Goal: Communication & Community: Connect with others

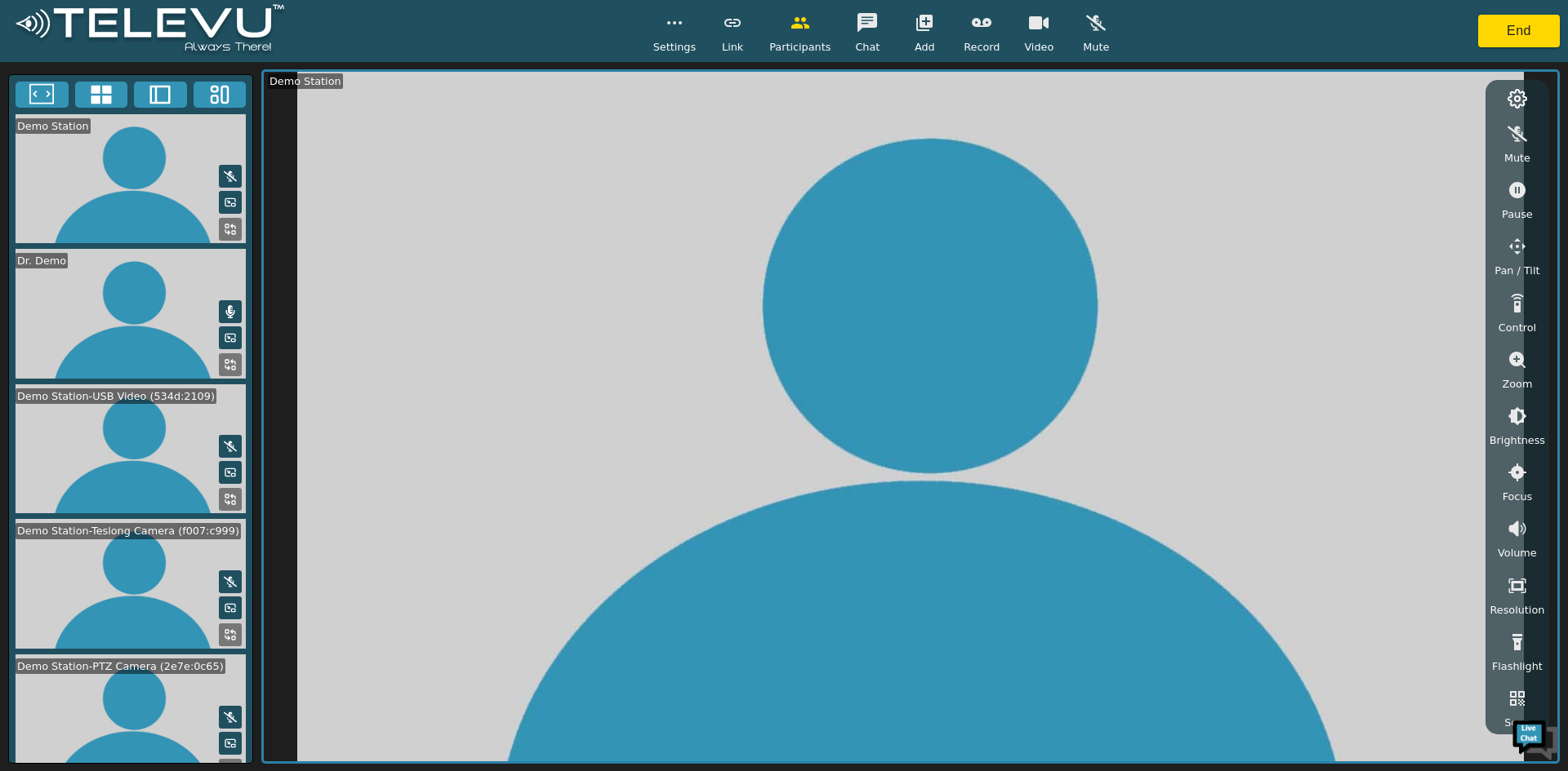
click at [670, 23] on circle "button" at bounding box center [669, 23] width 2 height 2
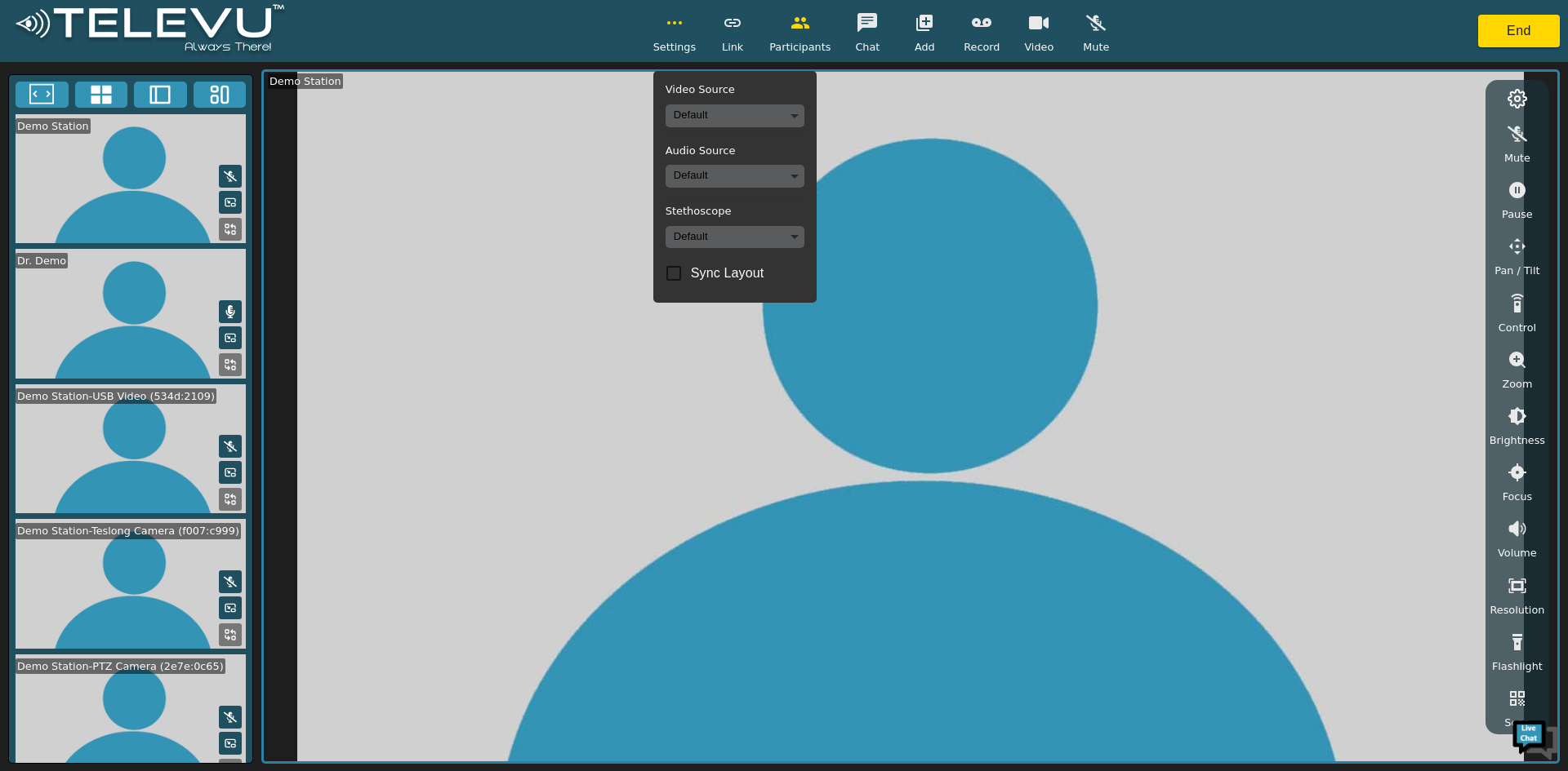
click at [744, 109] on body "Settings Video Source Default Audio Source Default Stethoscope Default Sync Lay…" at bounding box center [784, 386] width 1568 height 771
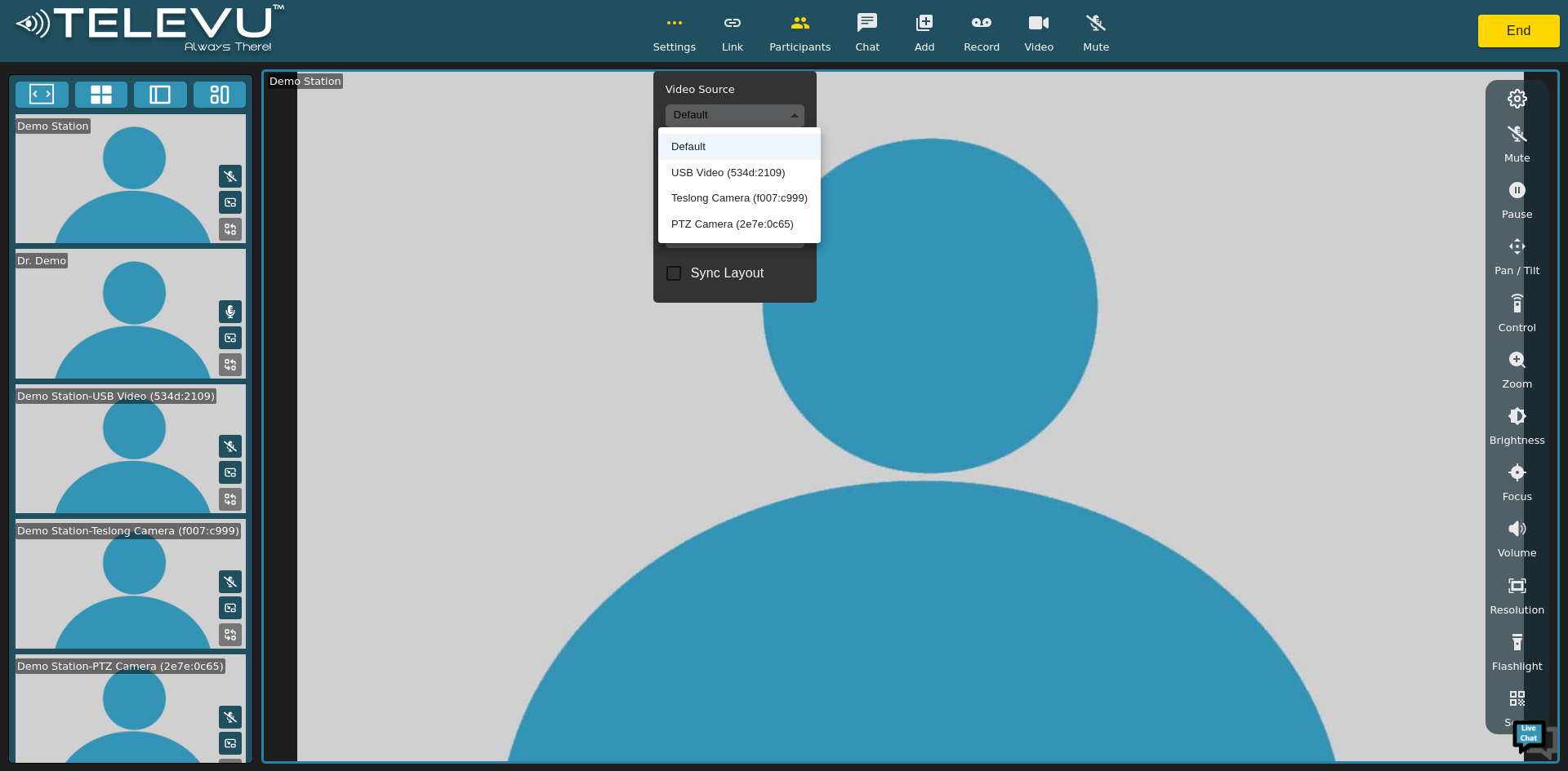
click at [676, 24] on div at bounding box center [784, 386] width 1568 height 771
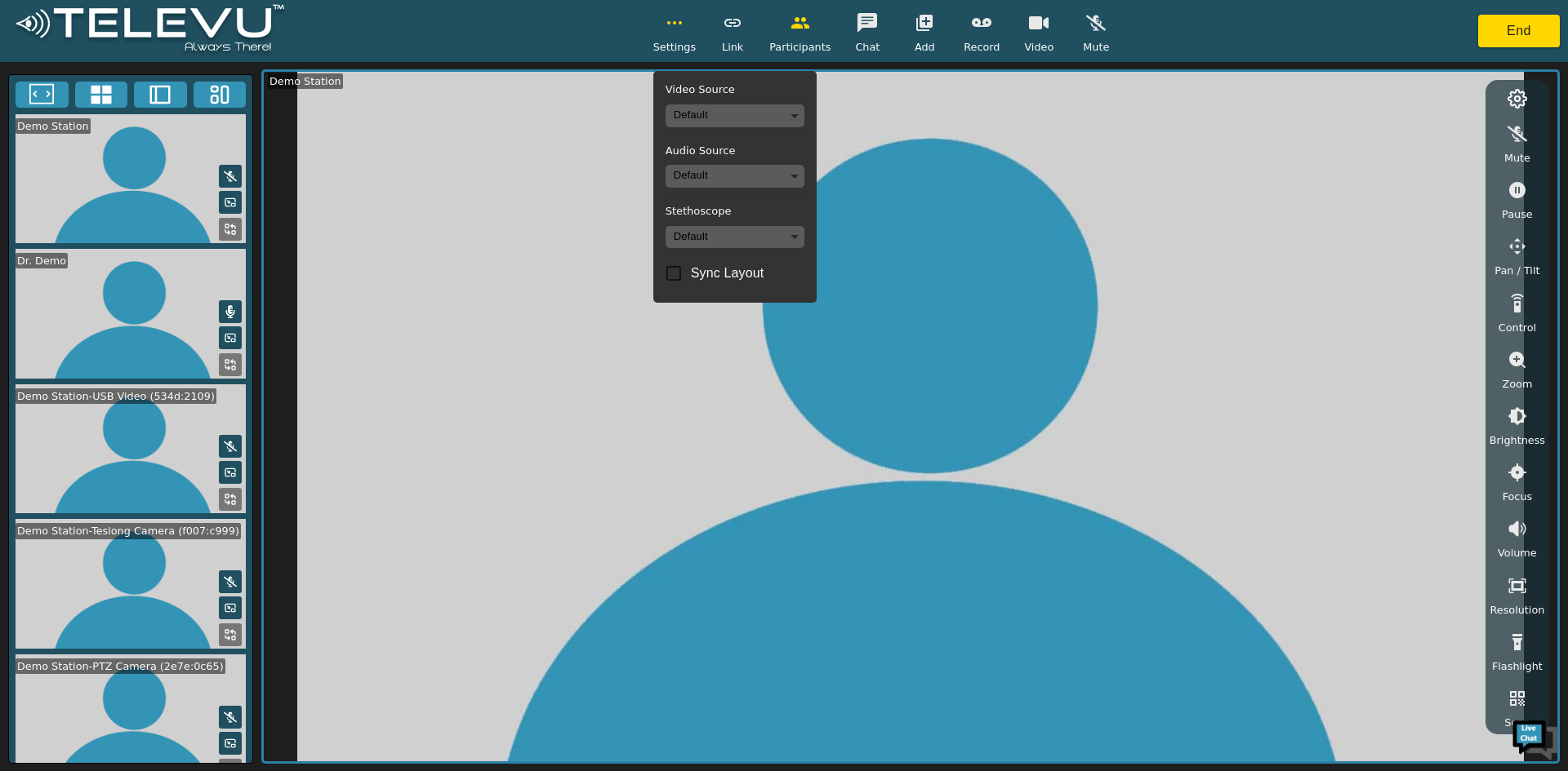
click at [686, 36] on button "button" at bounding box center [674, 22] width 41 height 32
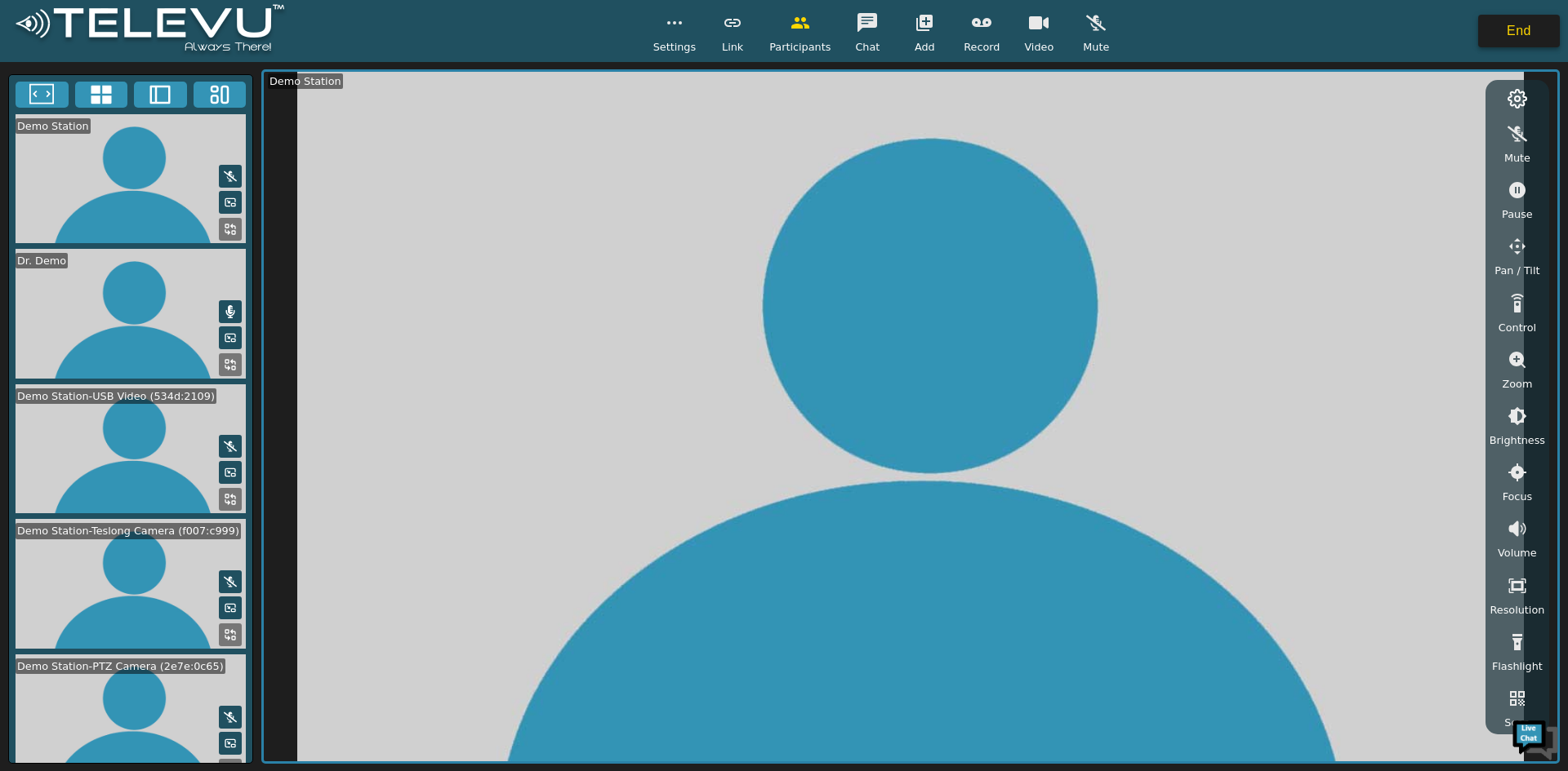
click at [1504, 19] on button "End" at bounding box center [1518, 31] width 81 height 32
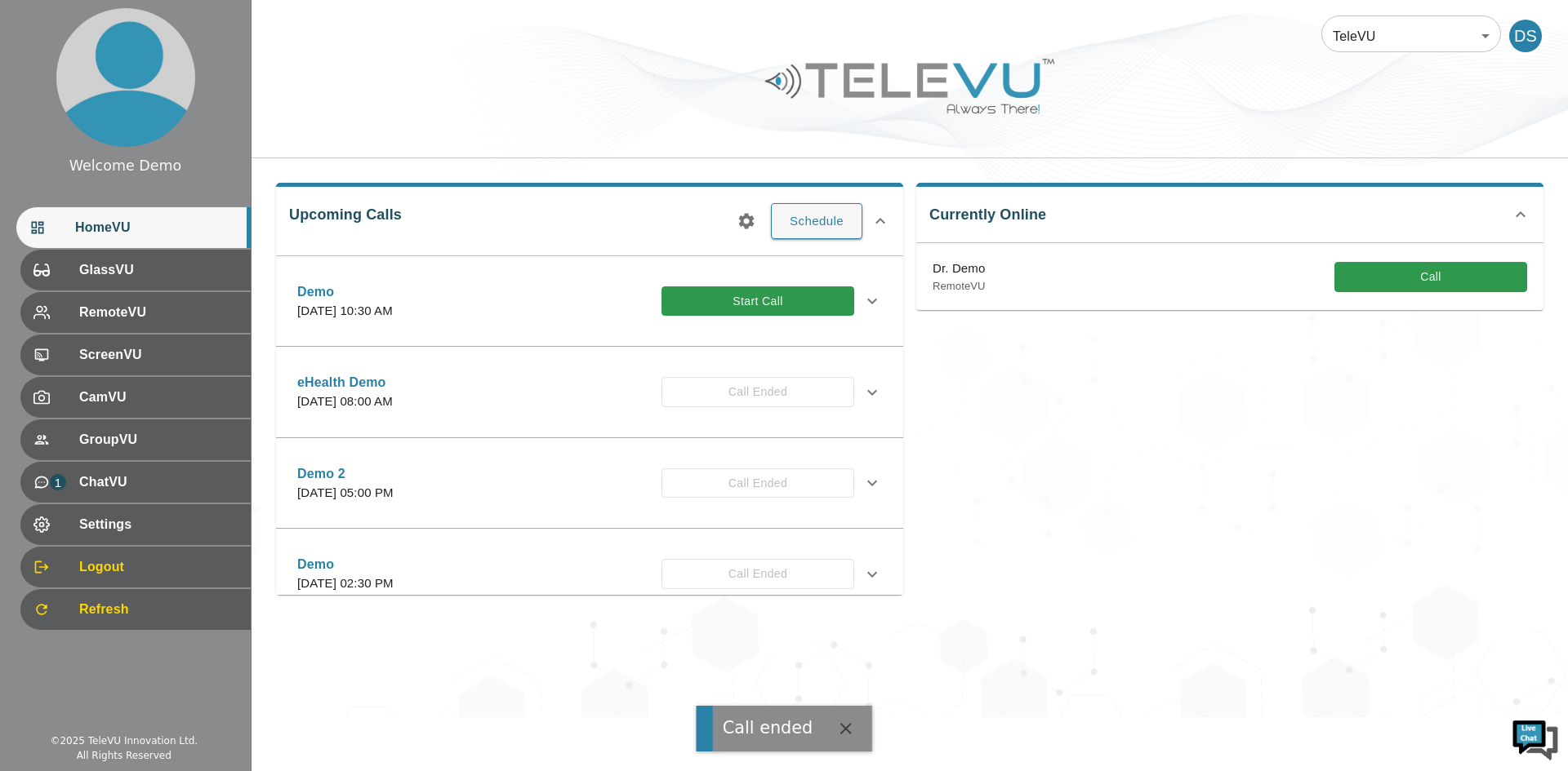
click at [141, 524] on span "Settings" at bounding box center [158, 524] width 158 height 19
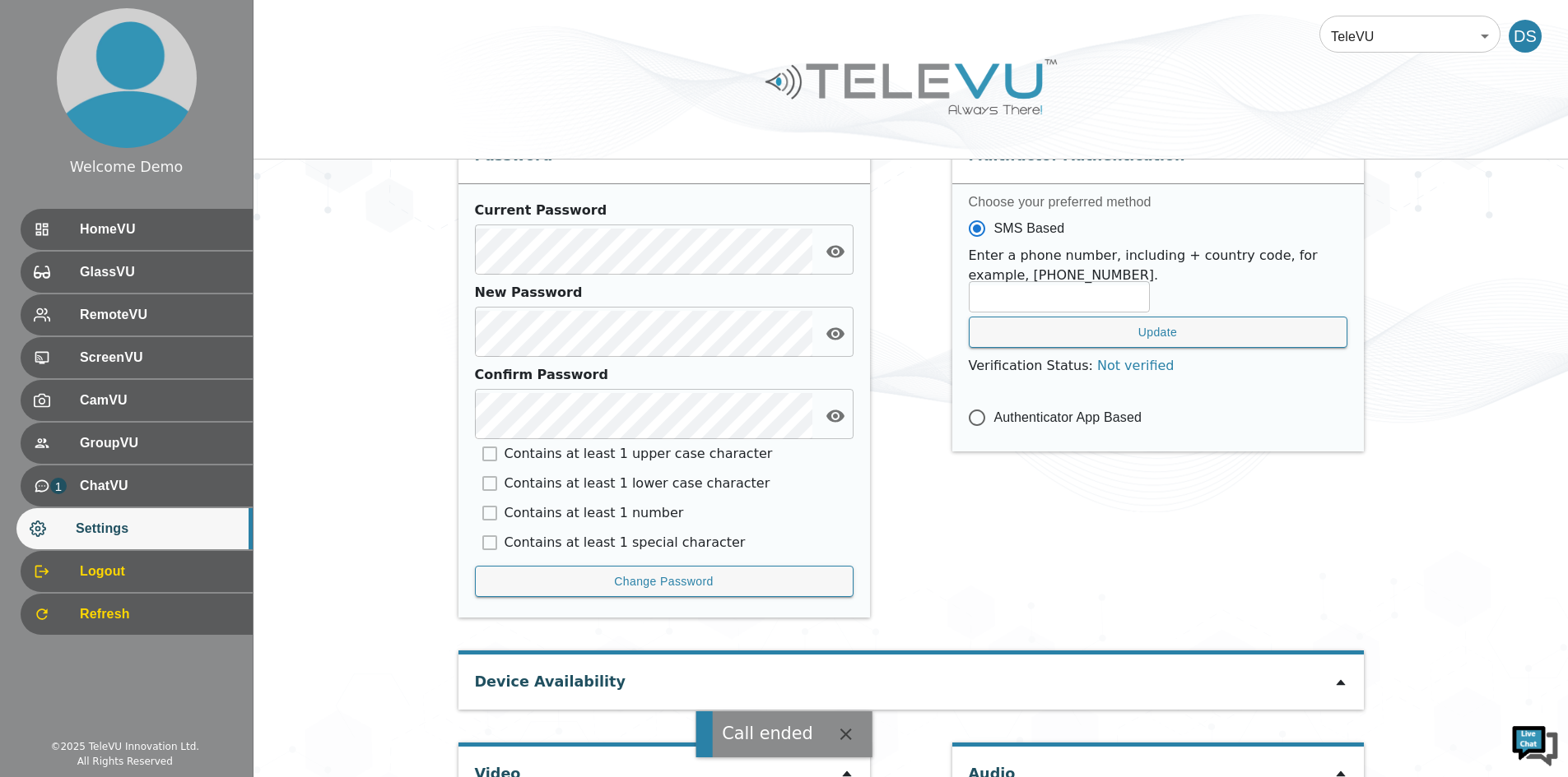
scroll to position [681, 0]
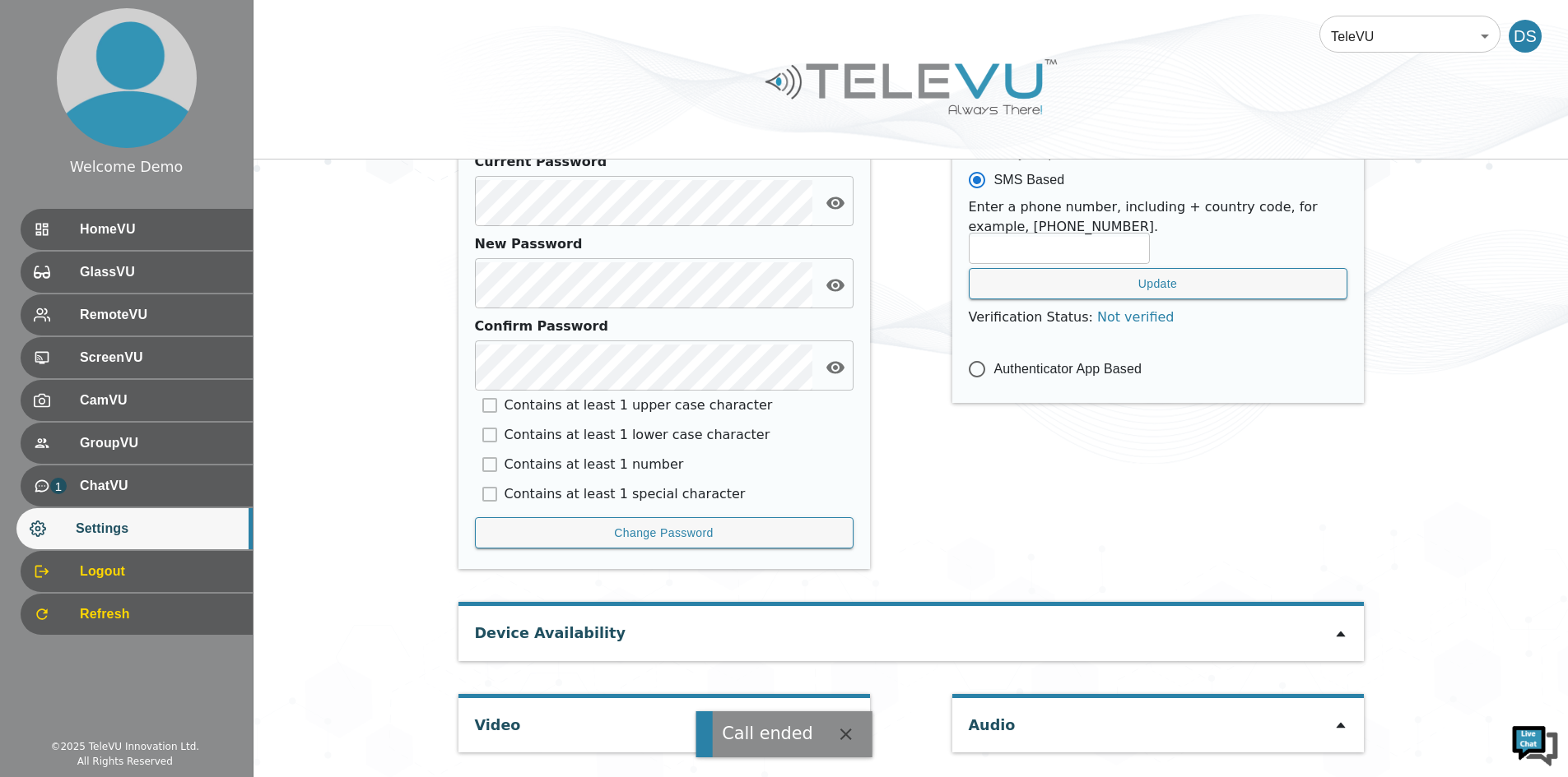
click at [849, 726] on icon "button" at bounding box center [846, 735] width 19 height 19
click at [843, 725] on icon at bounding box center [846, 725] width 13 height 13
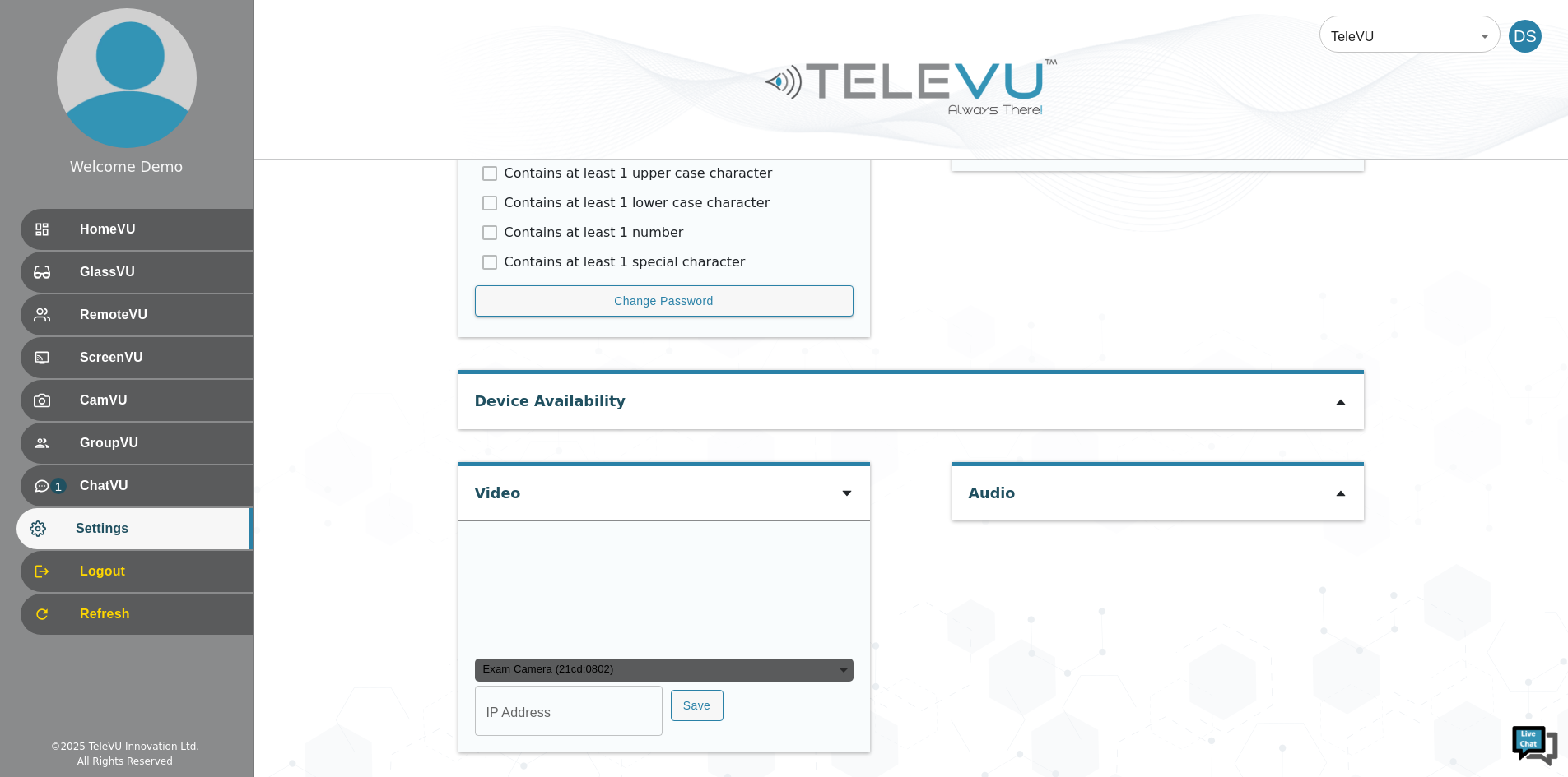
scroll to position [1047, 0]
click at [828, 682] on div "Exam Camera (21cd:0802)" at bounding box center [664, 670] width 378 height 23
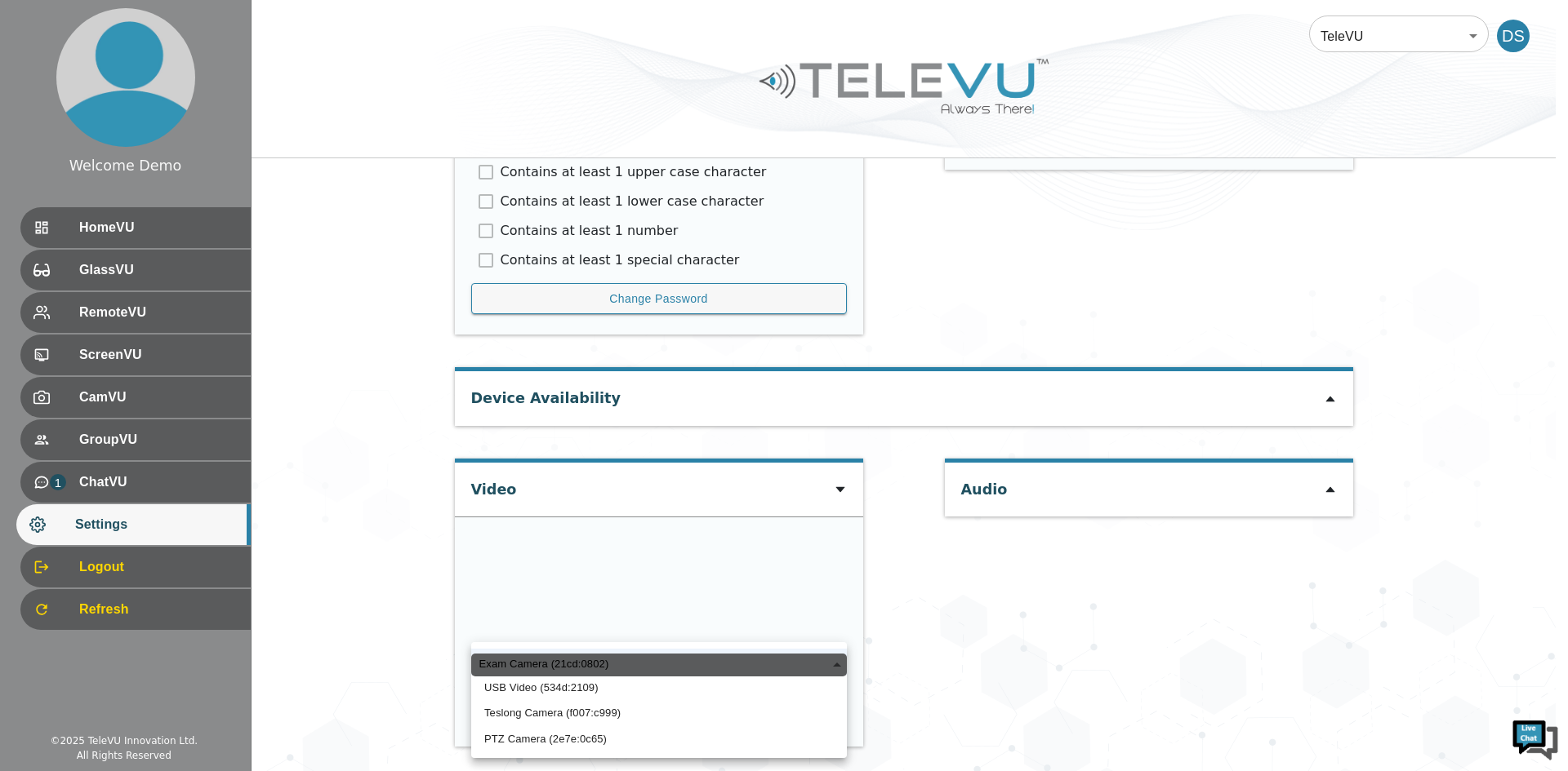
click at [645, 709] on li "Teslong Camera (f007:c999)" at bounding box center [659, 713] width 375 height 26
type input "8bbd5facb9c655f15ccf738e16c63156a2b3042612d1b2fd449e916b1de980f7"
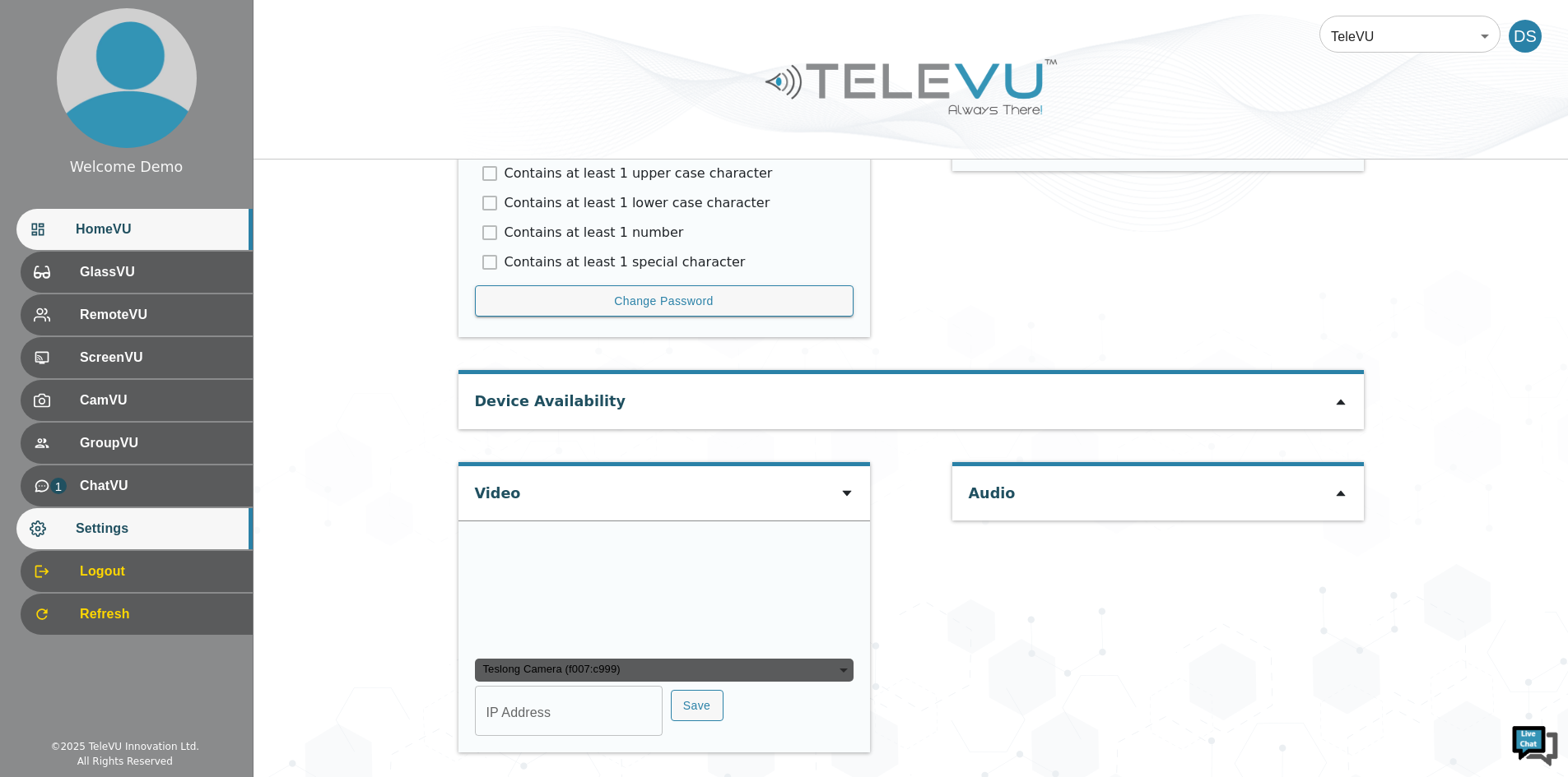
click at [103, 229] on span "HomeVU" at bounding box center [158, 229] width 164 height 19
